Goal: Task Accomplishment & Management: Complete application form

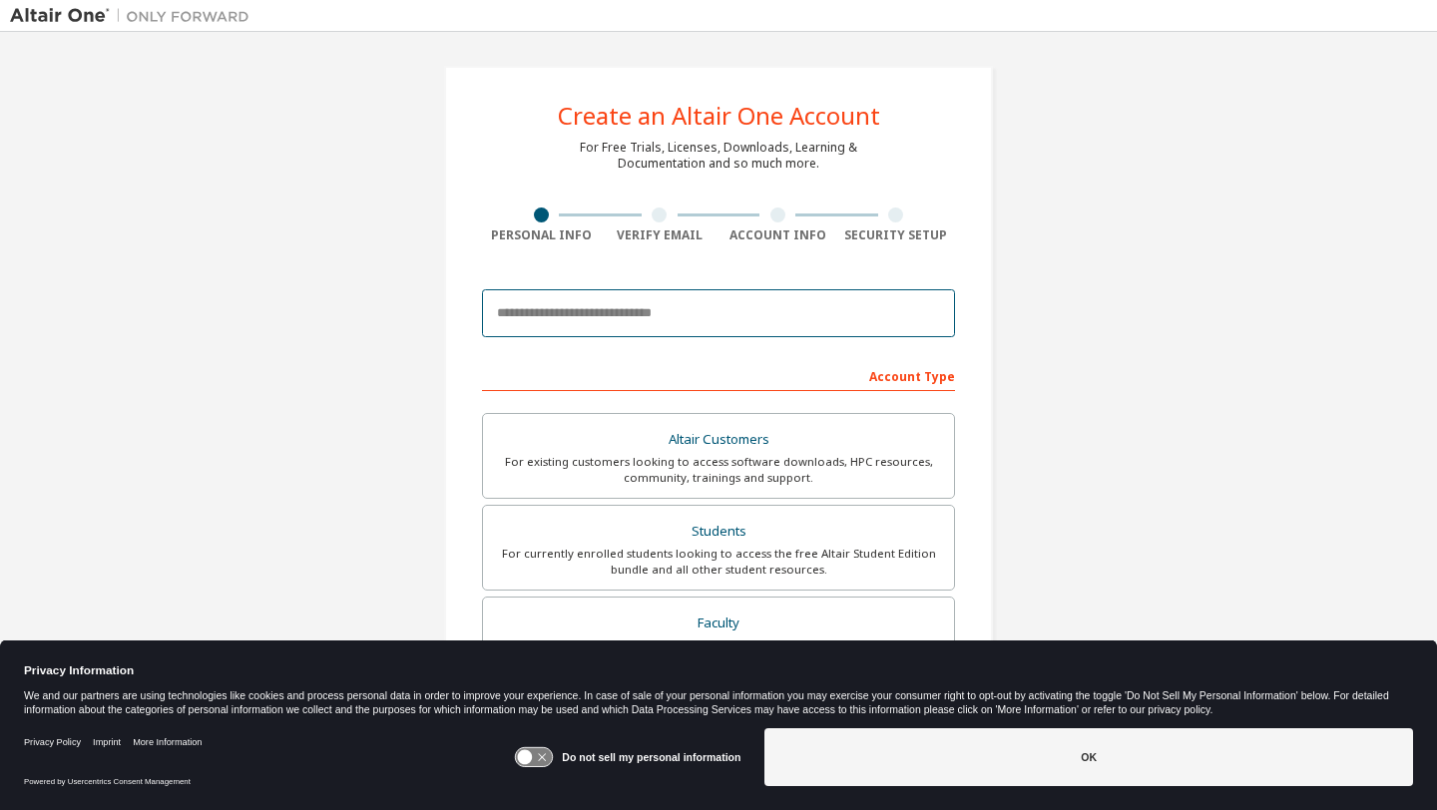
click at [583, 322] on input "email" at bounding box center [718, 313] width 473 height 48
type input "**********"
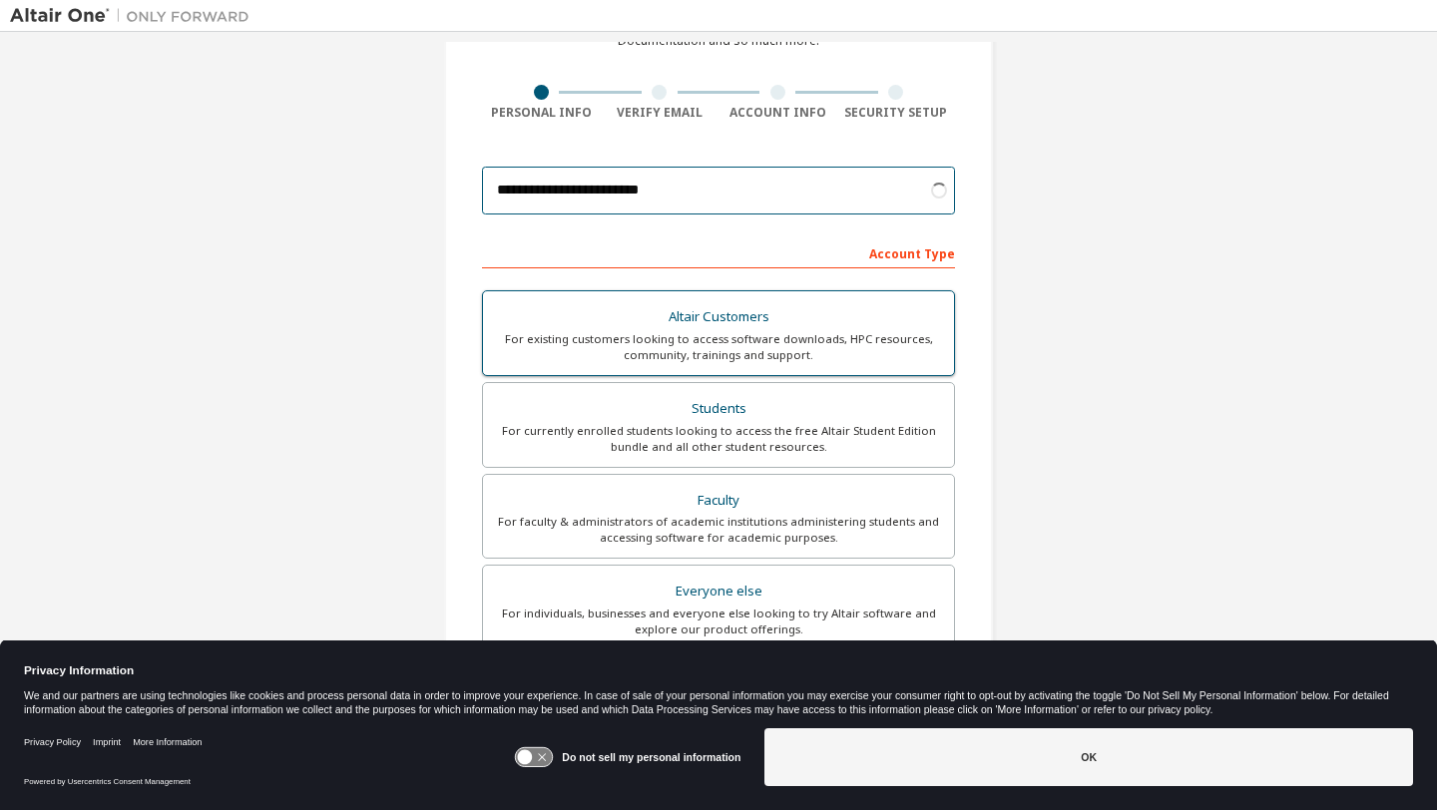
scroll to position [132, 0]
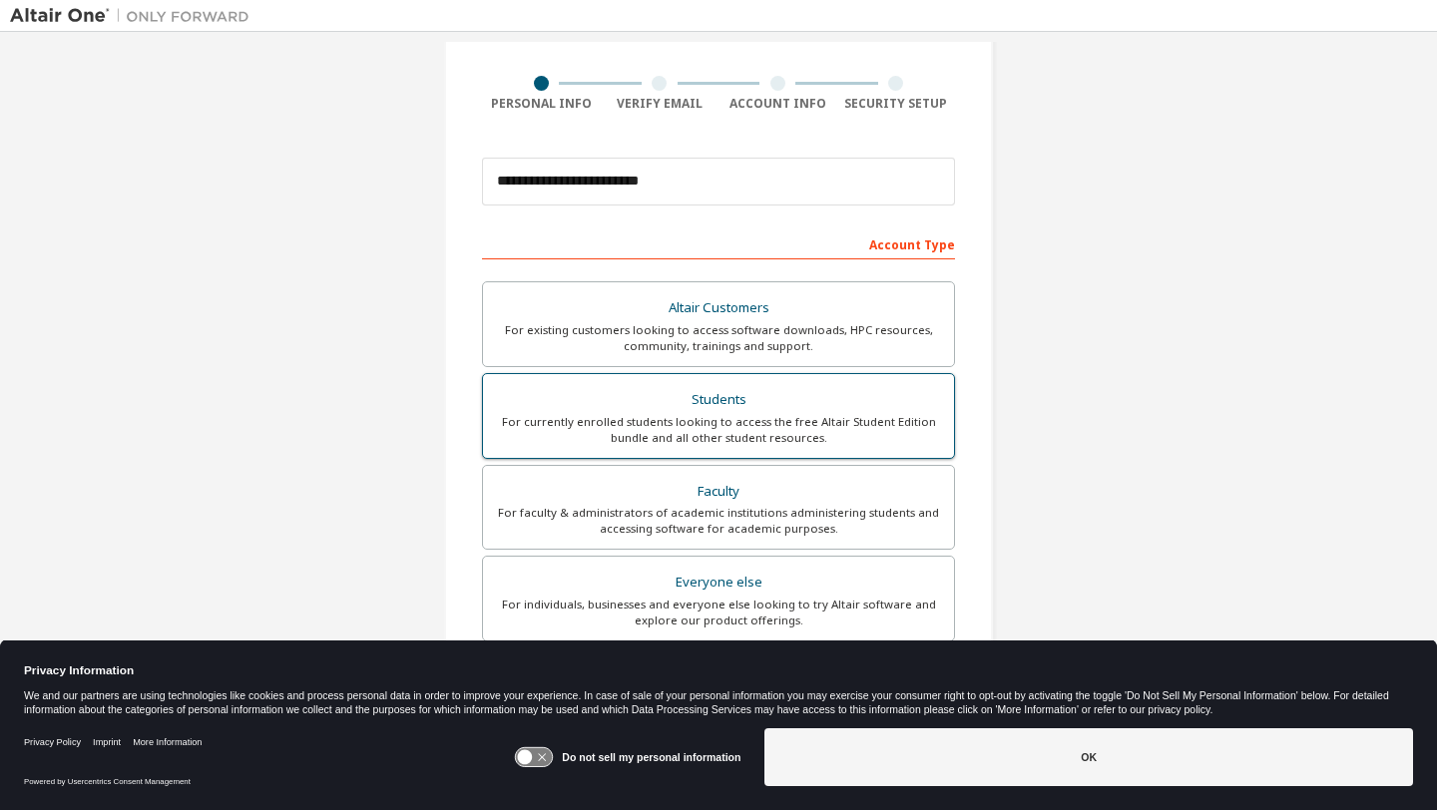
click at [755, 416] on div "For currently enrolled students looking to access the free Altair Student Editi…" at bounding box center [718, 430] width 447 height 32
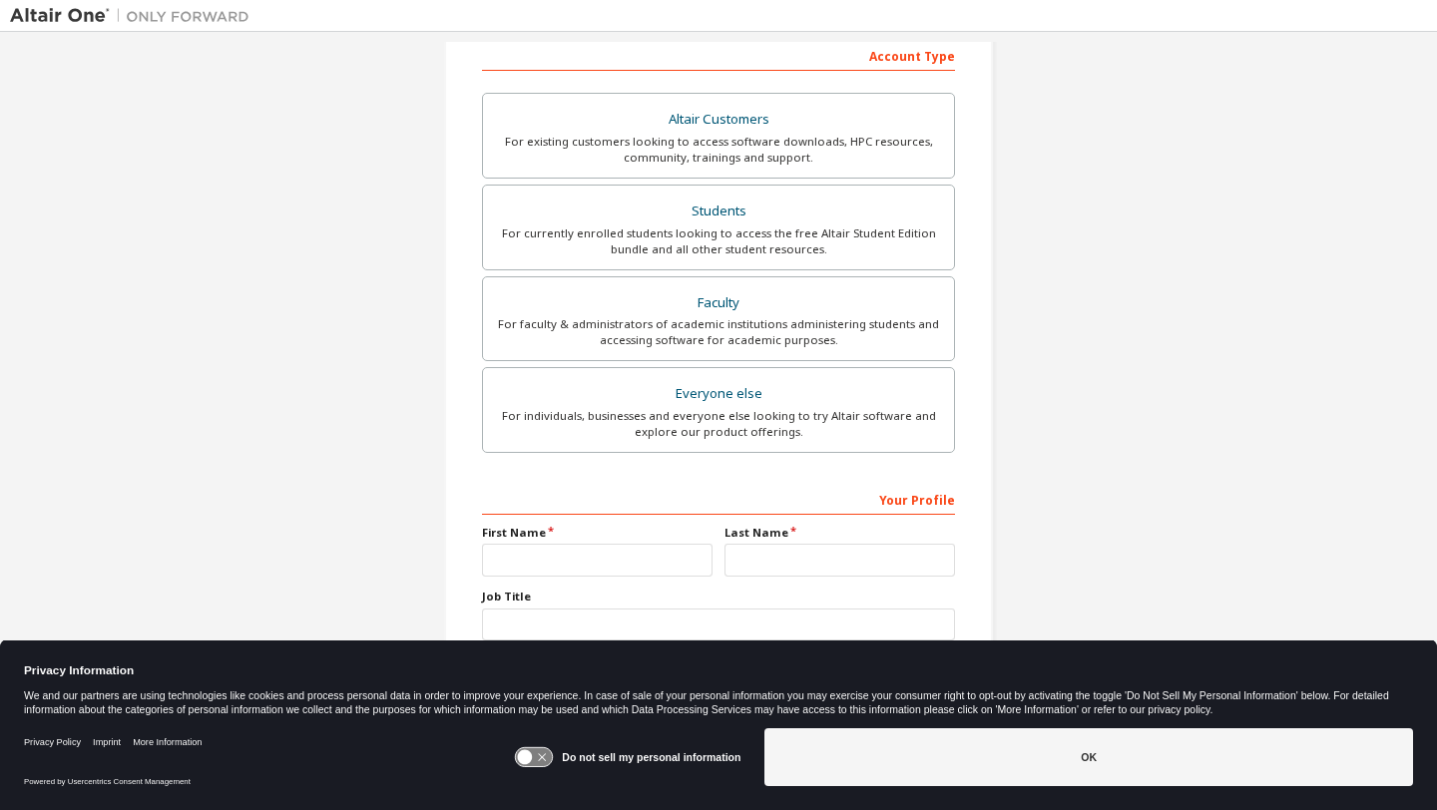
scroll to position [356, 0]
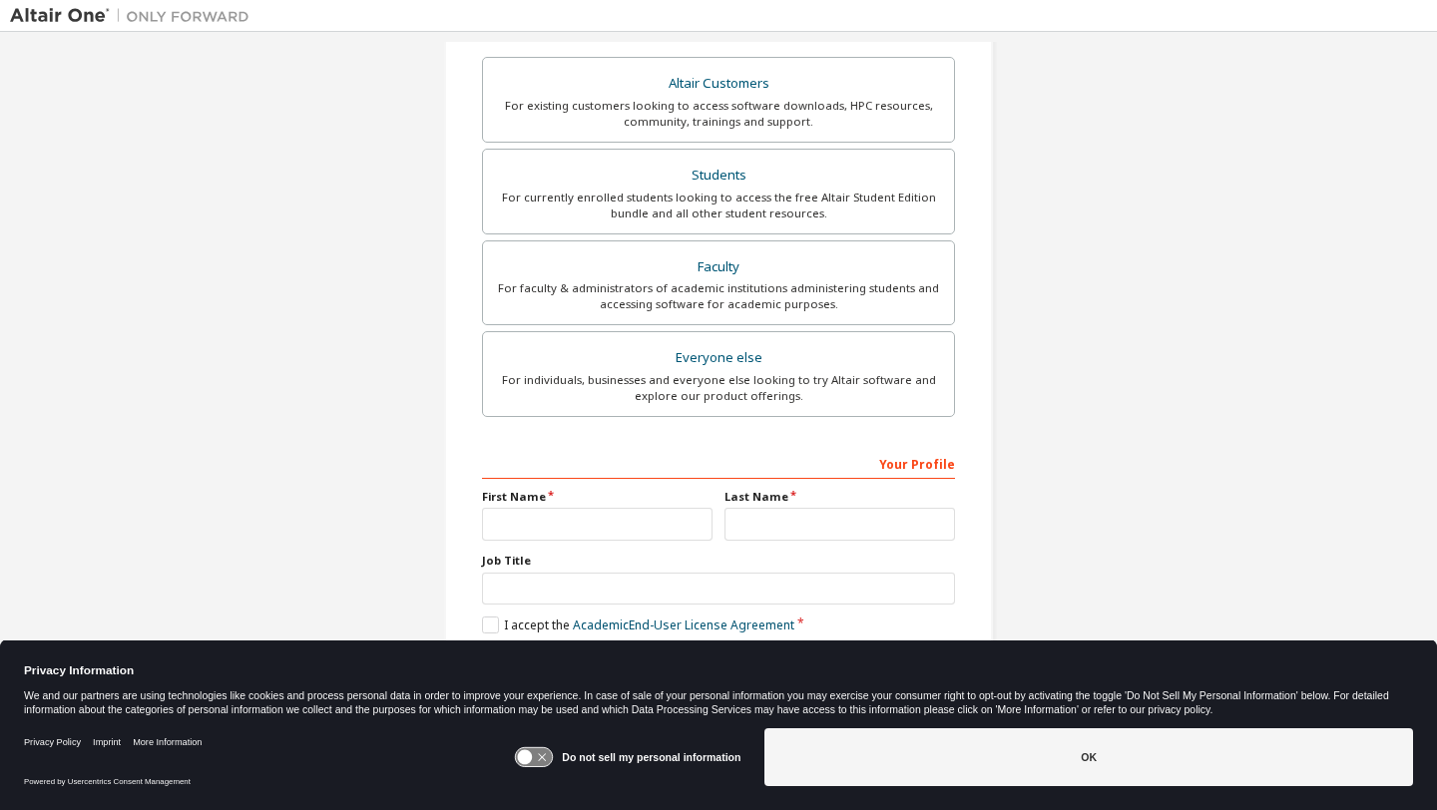
click at [553, 749] on icon at bounding box center [534, 757] width 37 height 19
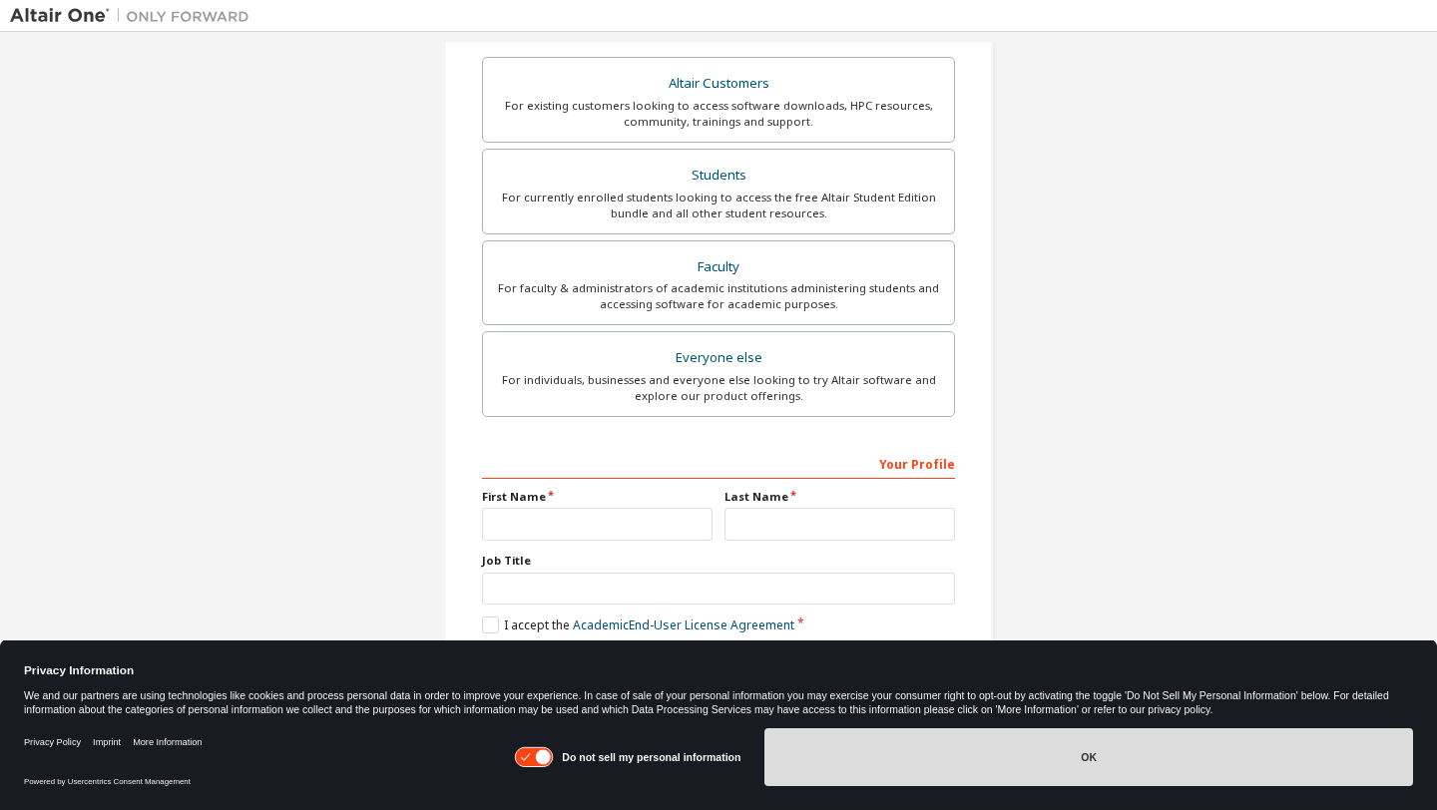
click at [864, 757] on button "OK" at bounding box center [1088, 757] width 649 height 58
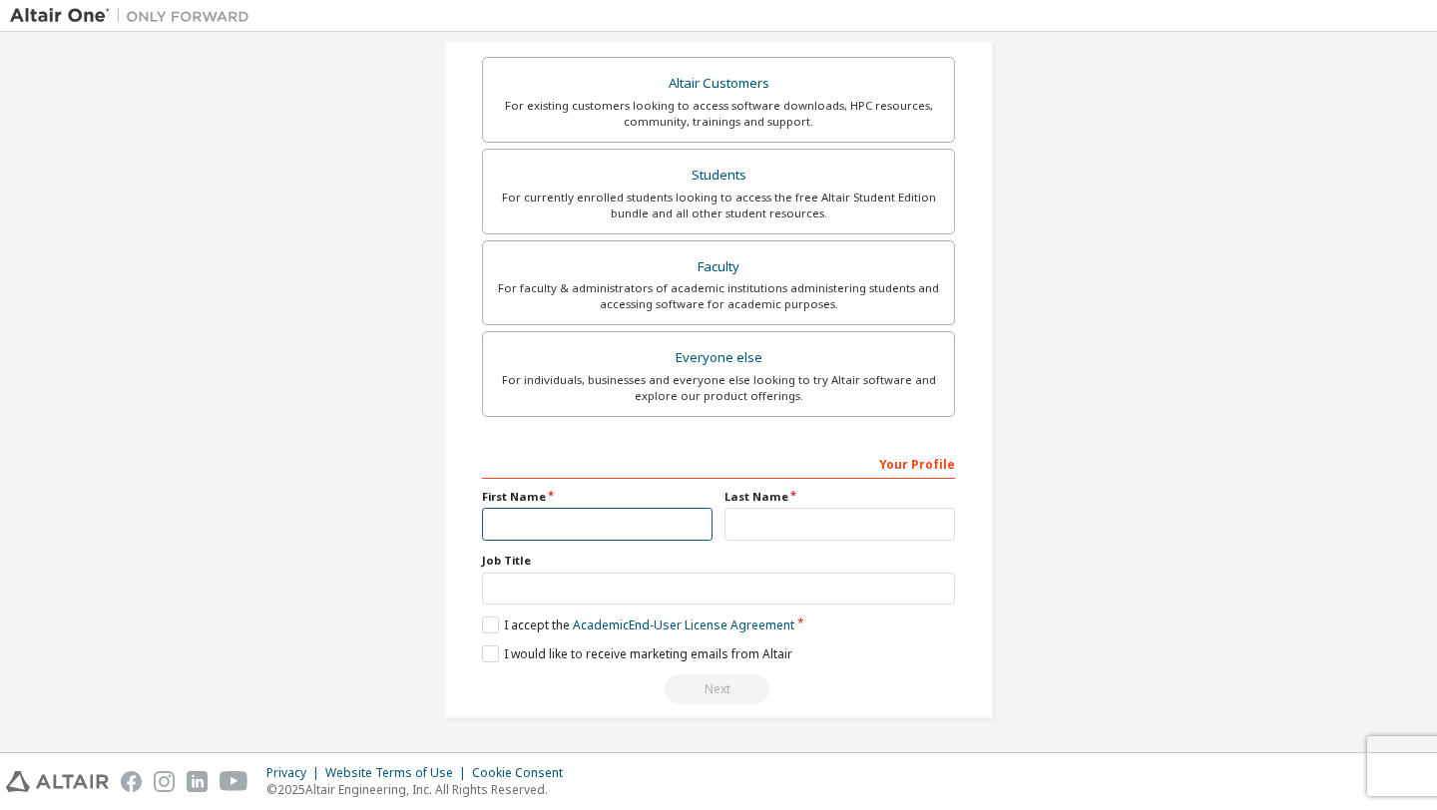
click at [560, 508] on input "text" at bounding box center [597, 524] width 231 height 33
type input "******"
click at [739, 524] on input "text" at bounding box center [839, 524] width 231 height 33
type input "******"
click at [502, 626] on label "I accept the Academic End-User License Agreement" at bounding box center [638, 625] width 312 height 17
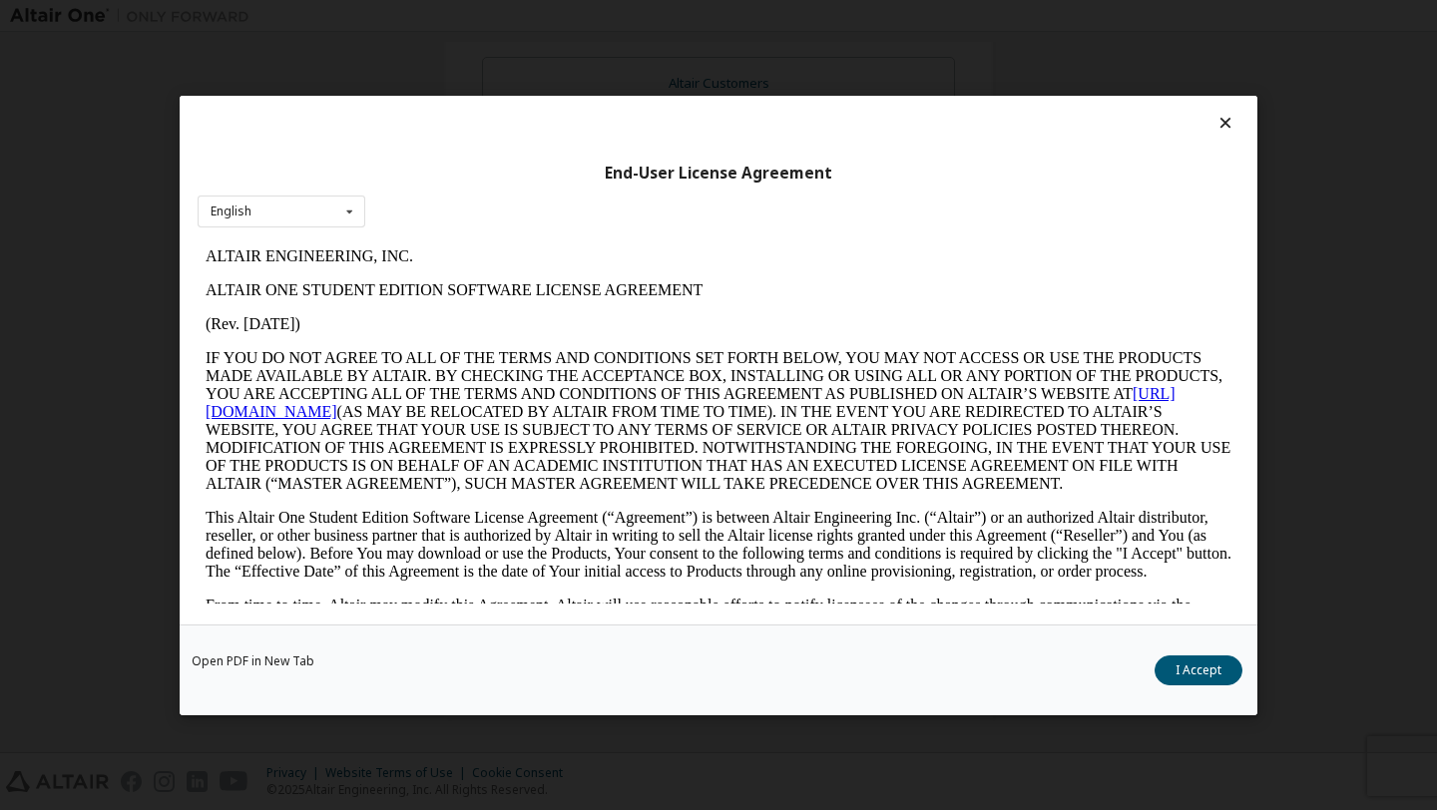
scroll to position [0, 0]
click at [1216, 135] on div at bounding box center [719, 128] width 1042 height 28
click at [1217, 114] on div at bounding box center [719, 128] width 1042 height 28
click at [1215, 116] on icon at bounding box center [1225, 123] width 21 height 18
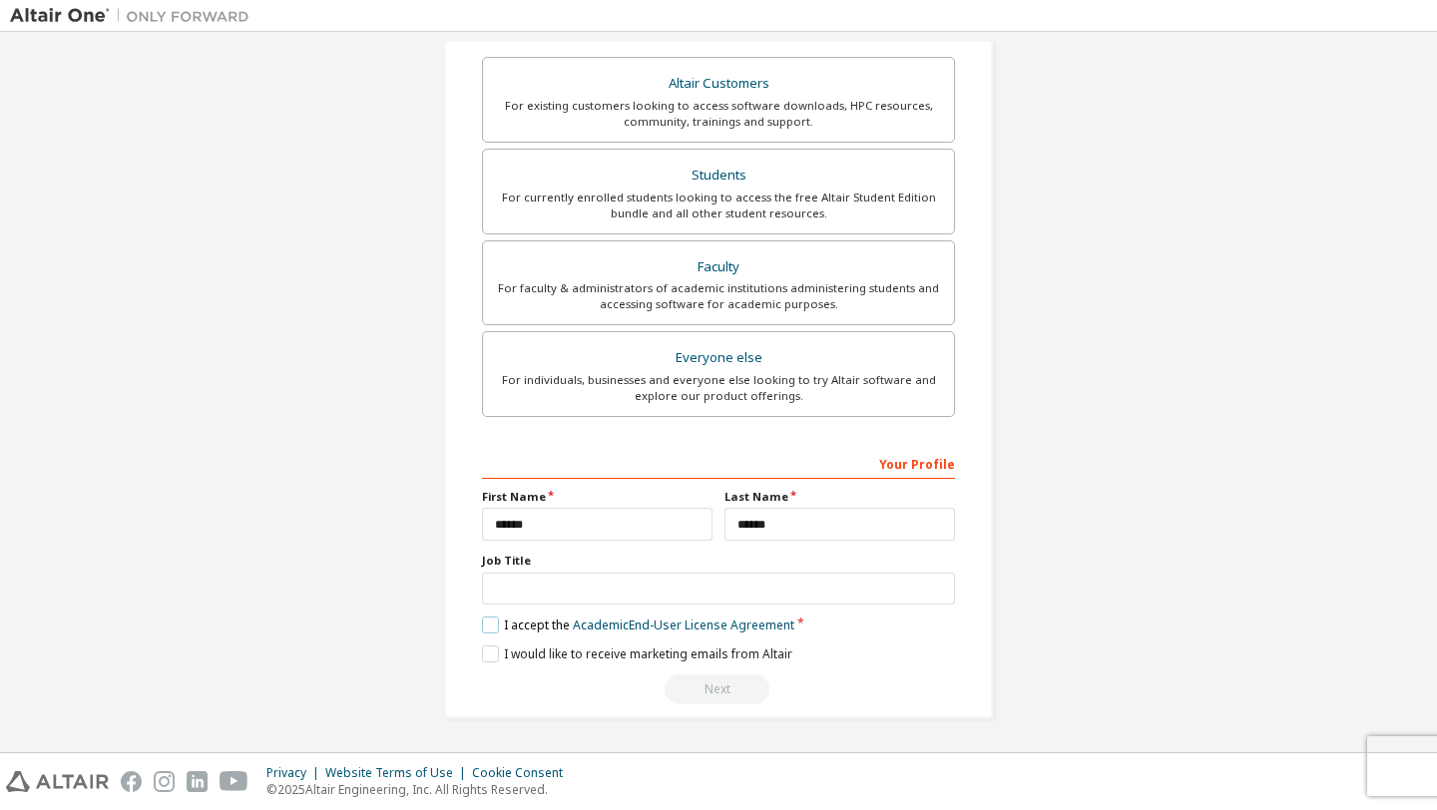
click at [485, 628] on label "I accept the Academic End-User License Agreement" at bounding box center [638, 625] width 312 height 17
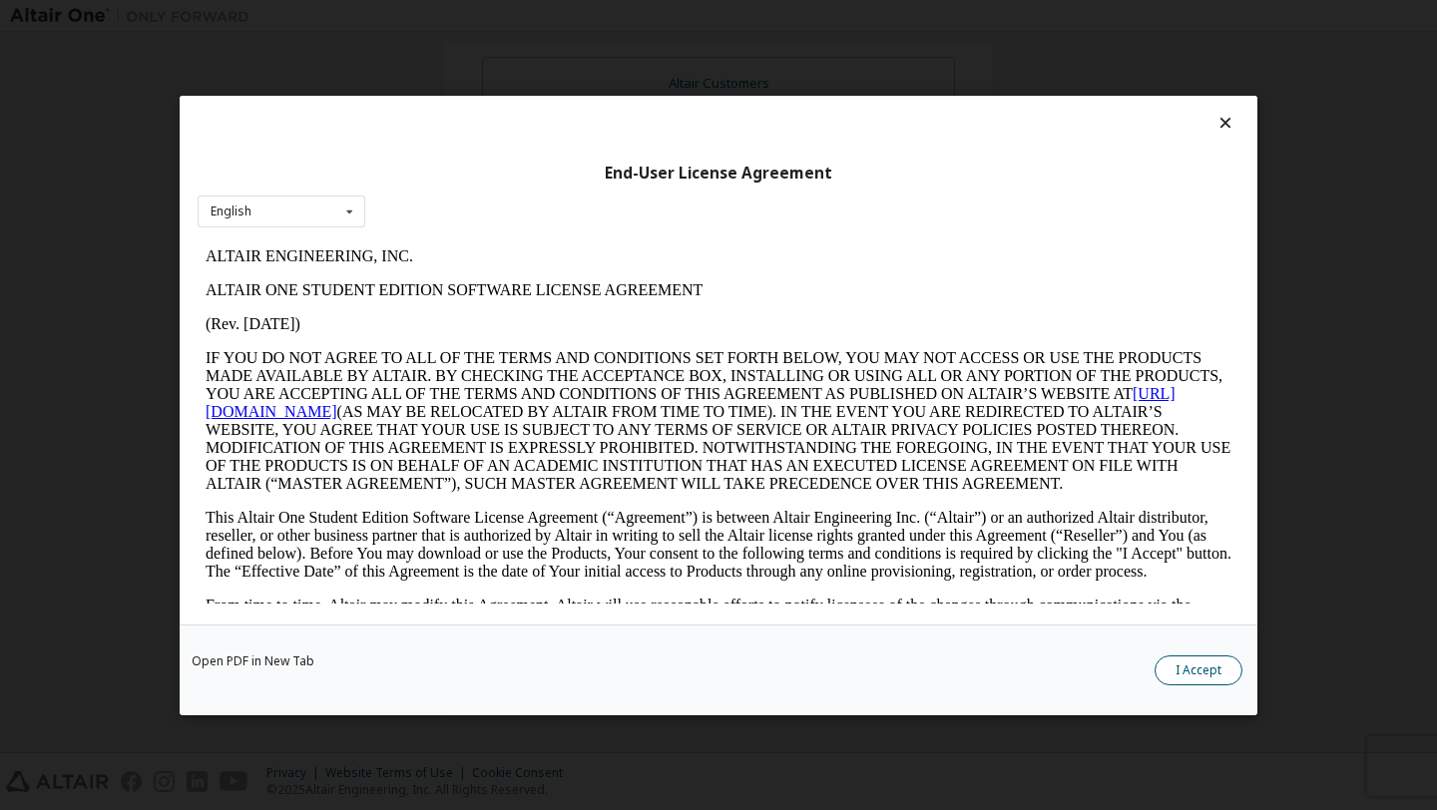
click at [1164, 677] on button "I Accept" at bounding box center [1199, 670] width 88 height 30
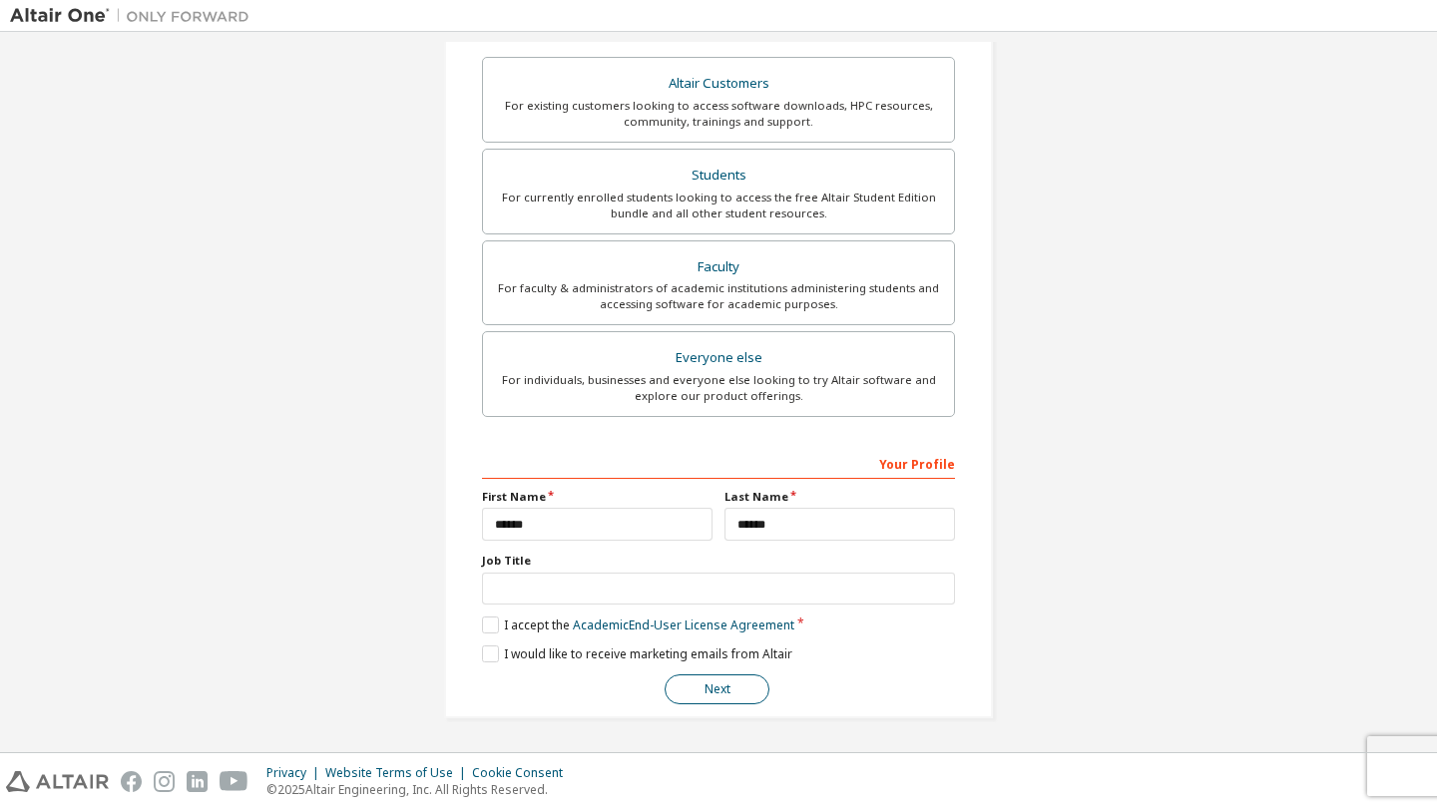
click at [719, 694] on button "Next" at bounding box center [717, 690] width 105 height 30
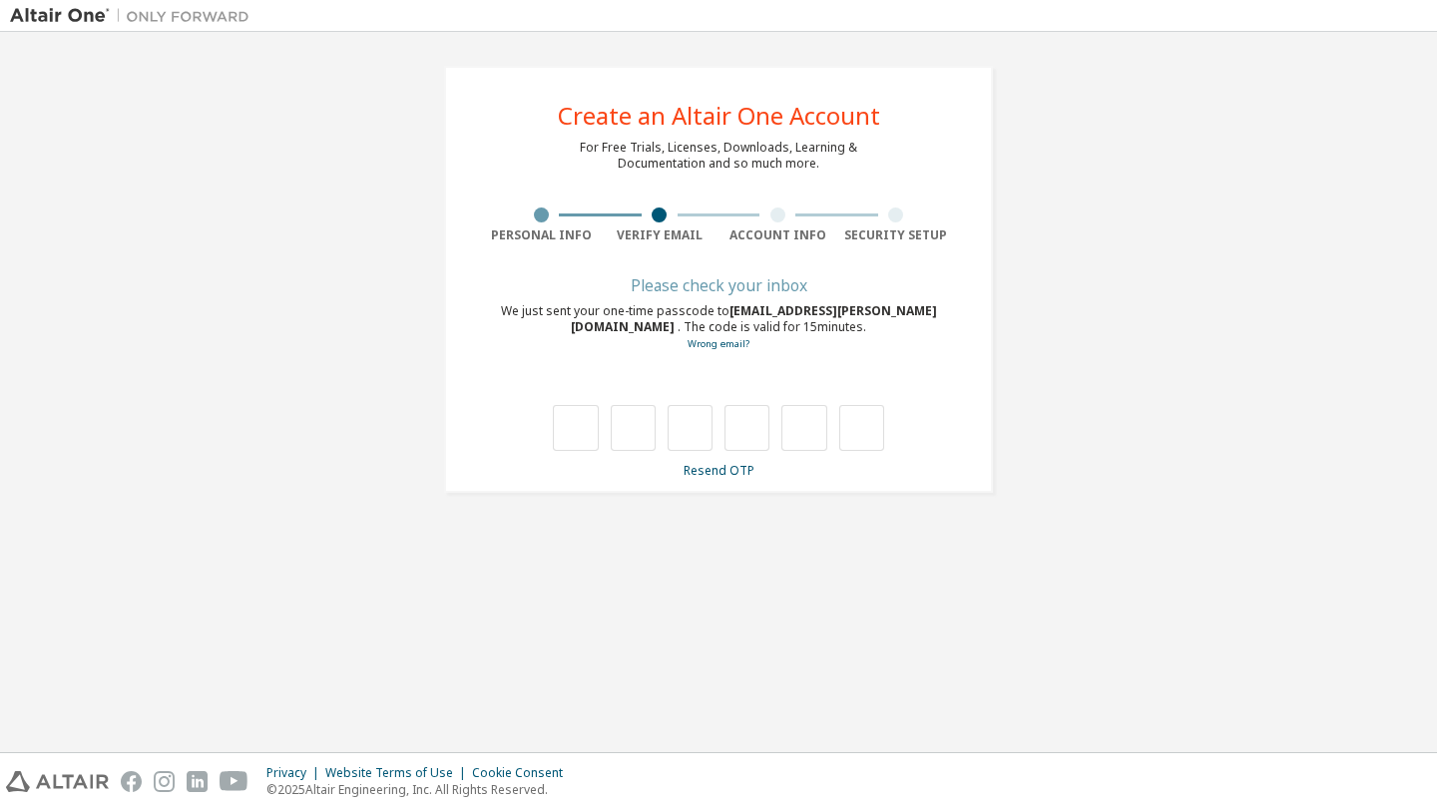
type input "*"
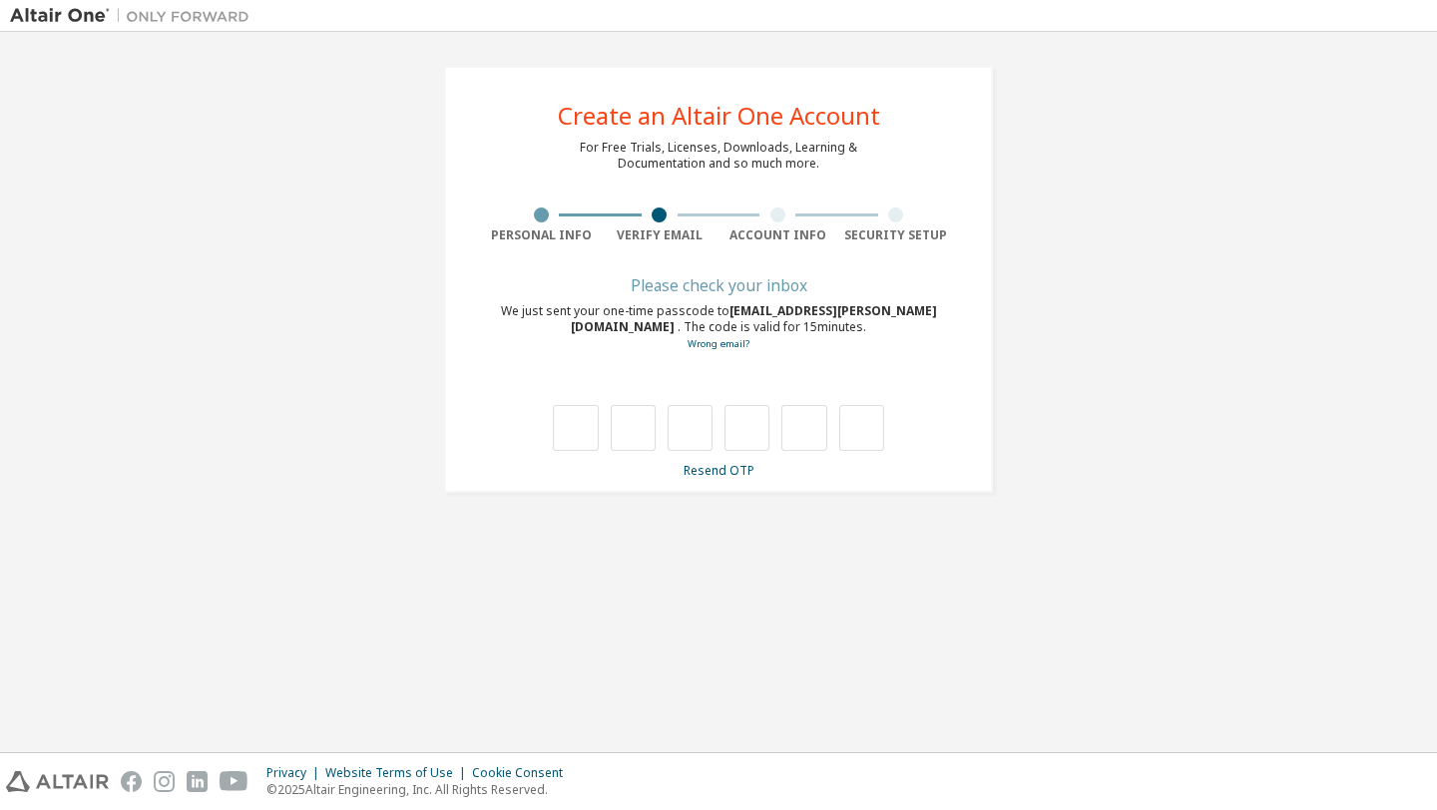
type input "*"
